Goal: Navigation & Orientation: Find specific page/section

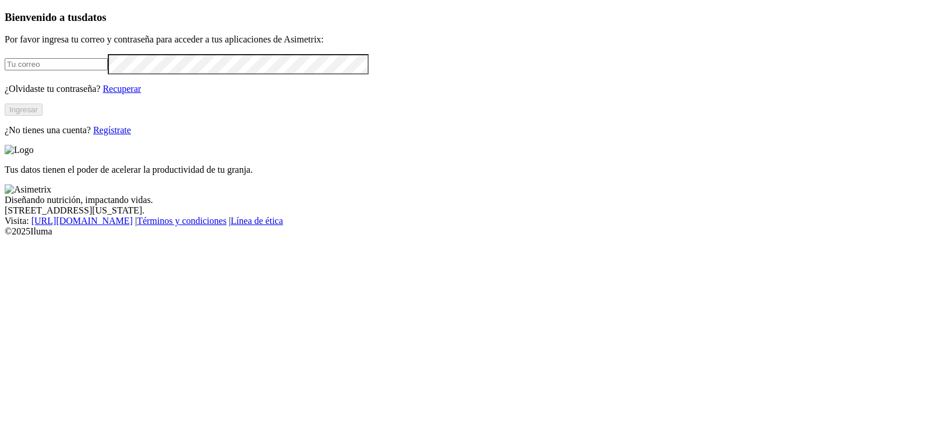
type input "[EMAIL_ADDRESS][DOMAIN_NAME]"
click at [43, 116] on button "Ingresar" at bounding box center [24, 110] width 38 height 12
